Goal: Complete application form

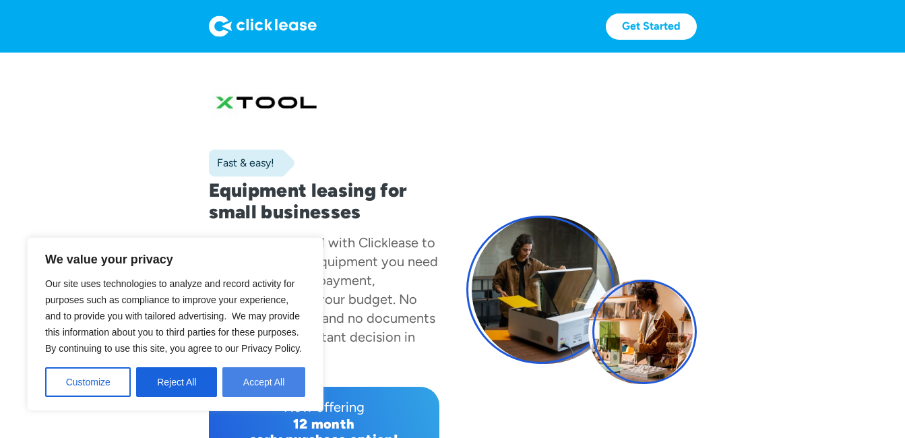
click at [259, 377] on button "Accept All" at bounding box center [263, 382] width 83 height 30
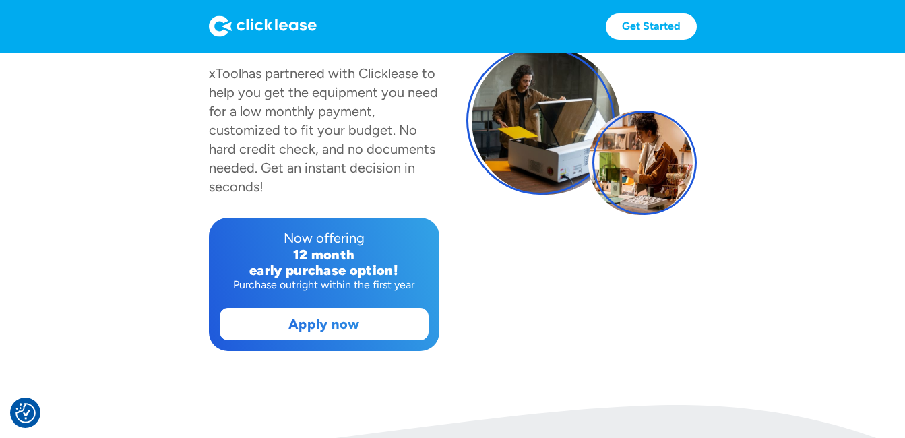
scroll to position [172, 0]
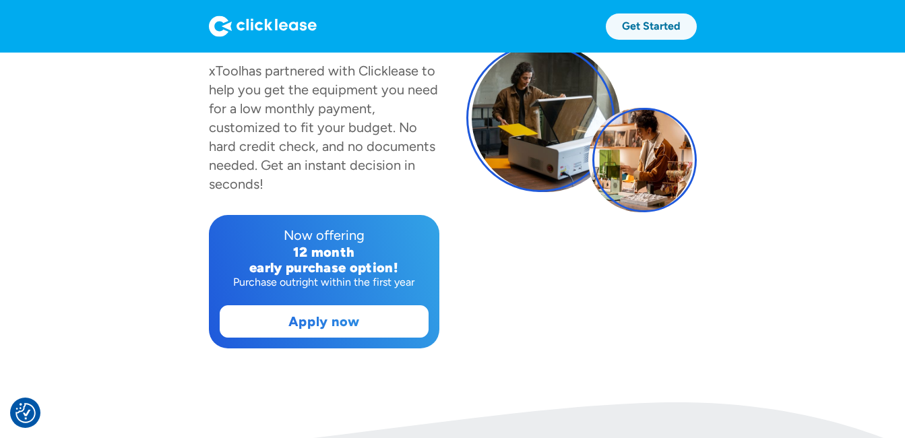
click at [655, 24] on link "Get Started" at bounding box center [651, 26] width 91 height 26
